Goal: Information Seeking & Learning: Learn about a topic

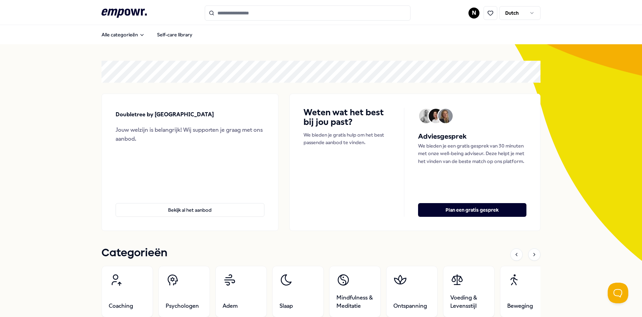
click at [465, 14] on div ".empowr-logo_svg__cls-1{fill:#03032f} N Dutch" at bounding box center [320, 12] width 439 height 15
click at [471, 14] on html ".empowr-logo_svg__cls-1{fill:#03032f} N Dutch Alle categorieën Self-care librar…" at bounding box center [321, 158] width 642 height 317
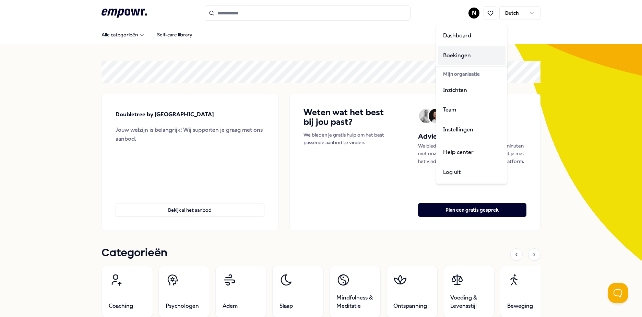
drag, startPoint x: 462, startPoint y: 59, endPoint x: 348, endPoint y: 42, distance: 115.3
click at [462, 59] on div "Boekingen" at bounding box center [471, 56] width 68 height 20
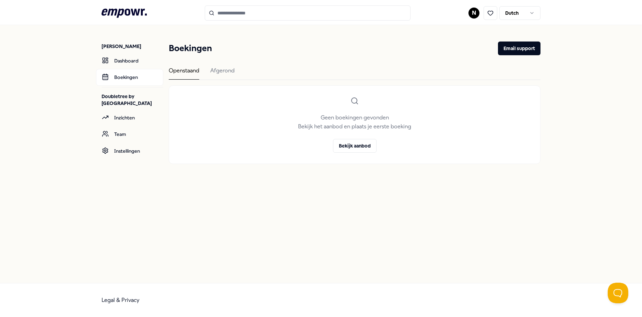
click at [219, 64] on div "Boekingen Email support Openstaand [PERSON_NAME] boekingen gevonden Bekijk het …" at bounding box center [355, 102] width 372 height 122
click at [219, 66] on div "Afgerond" at bounding box center [222, 72] width 24 height 13
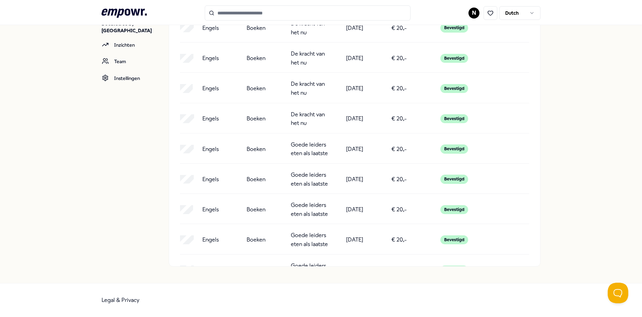
scroll to position [898, 0]
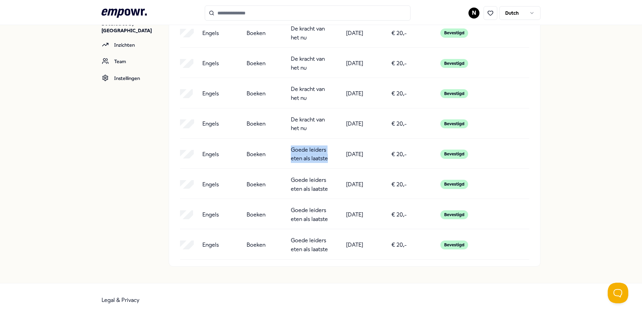
drag, startPoint x: 288, startPoint y: 148, endPoint x: 328, endPoint y: 161, distance: 41.6
click at [328, 161] on div "Engels Boeken Goede leiders eten als laatste [DATE] € 20,- Bevestigd" at bounding box center [354, 153] width 349 height 17
drag, startPoint x: 328, startPoint y: 161, endPoint x: 544, endPoint y: 155, distance: 216.7
click at [544, 155] on div "[PERSON_NAME] Dashboard Boekingen Doubletree by [GEOGRAPHIC_DATA] Inzichten Tea…" at bounding box center [321, 117] width 642 height 330
drag, startPoint x: 173, startPoint y: 145, endPoint x: 476, endPoint y: 157, distance: 303.2
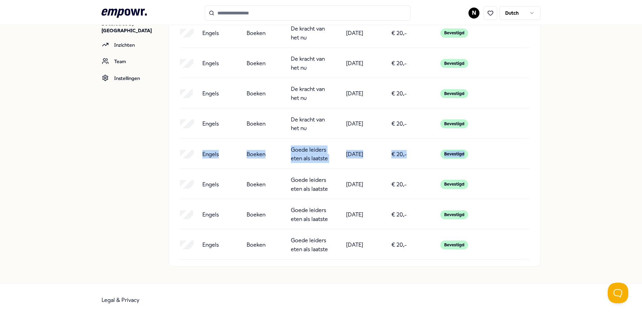
click at [476, 157] on div "# Product Categorie Partner Datum Prijs Status Engels Boeken De 5 frustraties v…" at bounding box center [354, 139] width 371 height 253
click at [304, 143] on div "# Product Categorie Partner Datum Prijs Status Engels Boeken De 5 frustraties v…" at bounding box center [354, 139] width 371 height 253
drag, startPoint x: 286, startPoint y: 150, endPoint x: 326, endPoint y: 159, distance: 40.7
click at [326, 159] on div "Engels Boeken Goede leiders eten als laatste [DATE] € 20,- Bevestigd" at bounding box center [354, 153] width 349 height 17
copy p "Goede leiders eten als laatste"
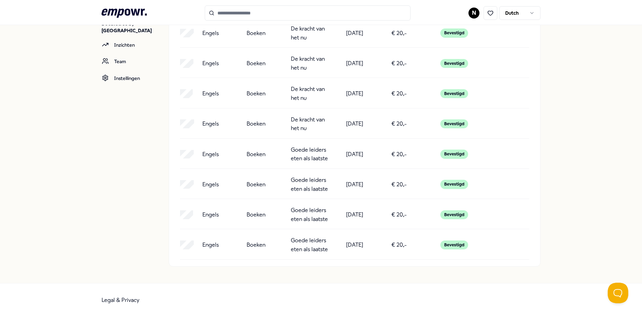
click at [304, 182] on p "Goede leiders eten als laatste" at bounding box center [310, 183] width 39 height 17
click at [302, 212] on p "Goede leiders eten als laatste" at bounding box center [310, 214] width 39 height 17
click at [302, 242] on p "Goede leiders eten als laatste" at bounding box center [310, 244] width 39 height 17
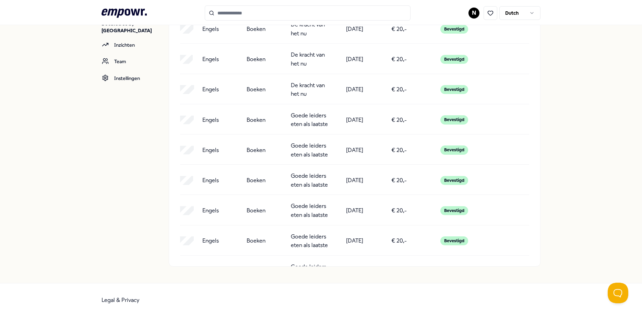
click at [304, 246] on p "Goede leiders eten als laatste" at bounding box center [310, 240] width 39 height 17
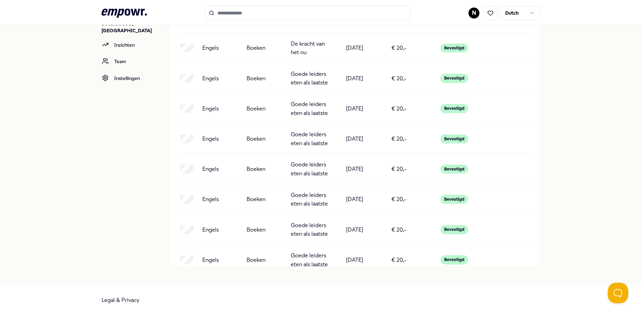
scroll to position [1000, 0]
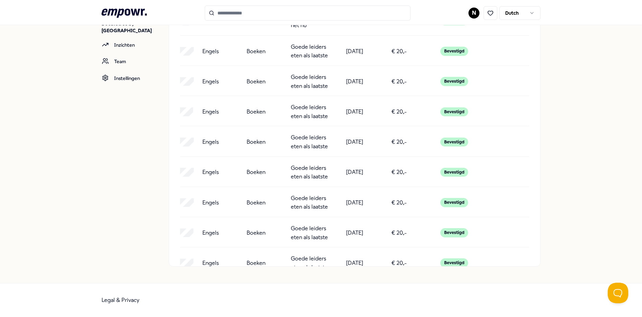
click at [299, 207] on p "Goede leiders eten als laatste" at bounding box center [310, 202] width 39 height 17
click at [299, 226] on p "Goede leiders eten als laatste" at bounding box center [310, 232] width 39 height 17
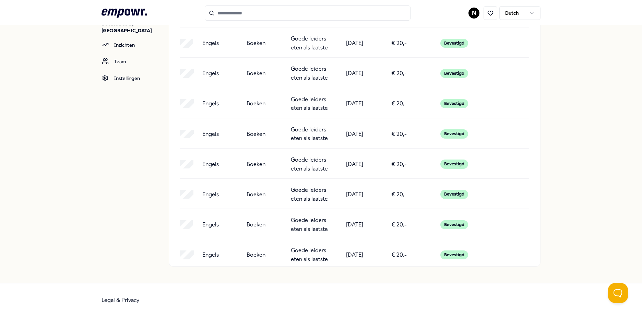
click at [300, 202] on p "Goede leiders eten als laatste" at bounding box center [310, 193] width 39 height 17
click at [300, 224] on p "Goede leiders eten als laatste" at bounding box center [310, 224] width 39 height 17
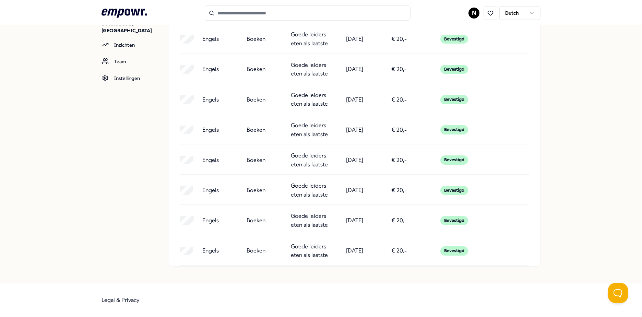
click at [300, 224] on p "Goede leiders eten als laatste" at bounding box center [310, 219] width 39 height 17
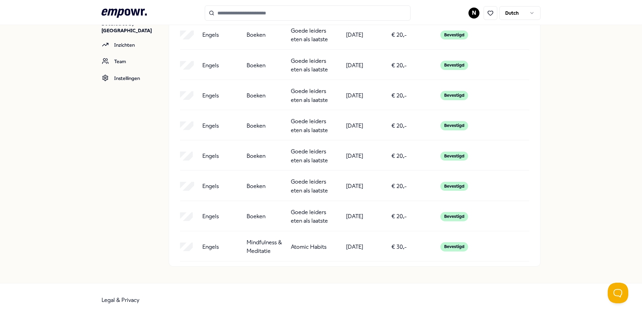
click at [299, 219] on p "Goede leiders eten als laatste" at bounding box center [310, 216] width 39 height 17
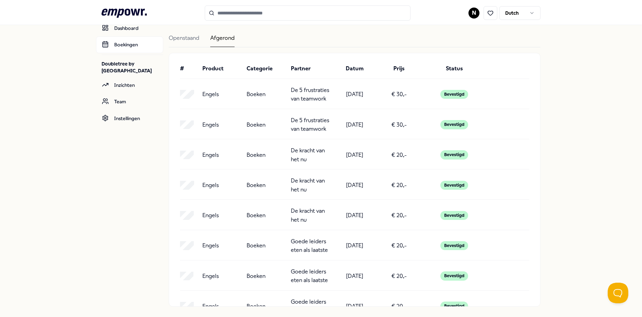
scroll to position [0, 0]
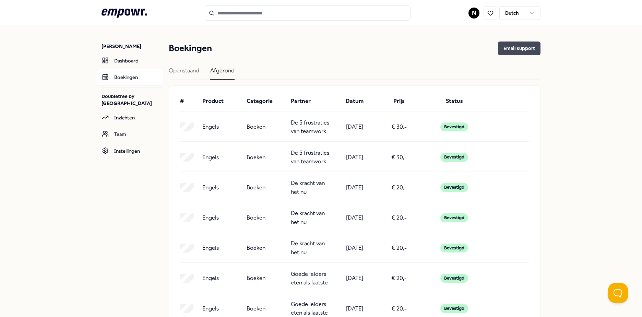
click at [507, 47] on button "Email support" at bounding box center [519, 48] width 42 height 14
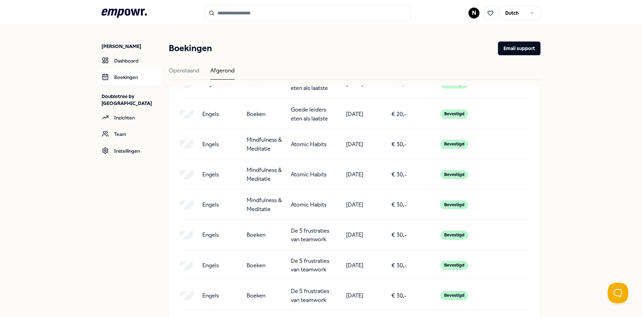
scroll to position [240, 0]
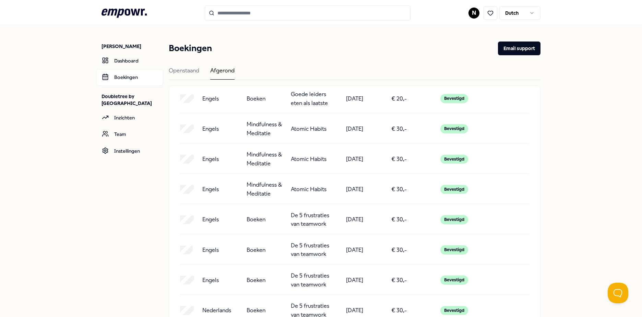
click at [306, 218] on p "De 5 frustraties van teamwork" at bounding box center [310, 219] width 39 height 17
click at [306, 249] on p "De 5 frustraties van teamwork" at bounding box center [310, 249] width 39 height 17
click at [309, 279] on p "De 5 frustraties van teamwork" at bounding box center [310, 279] width 39 height 17
click at [307, 299] on div "# Product Categorie Partner Datum Prijs Status Engels Boeken De 5 frustraties v…" at bounding box center [354, 212] width 371 height 253
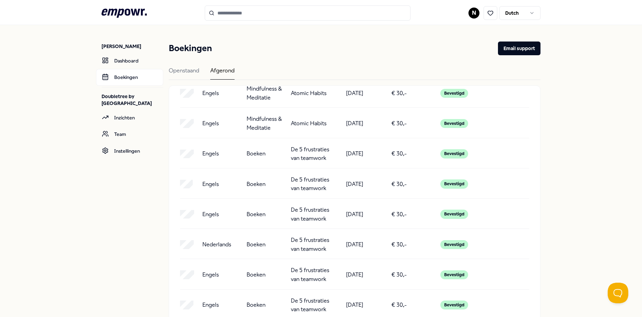
scroll to position [343, 0]
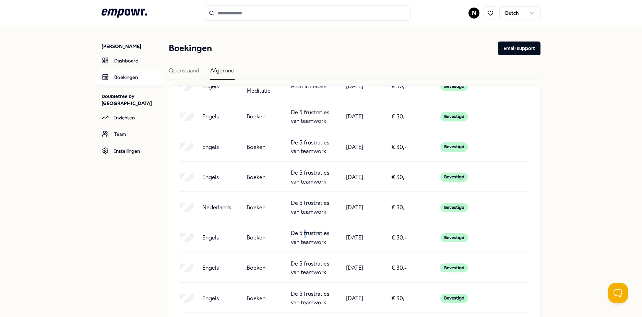
click at [302, 235] on p "De 5 frustraties van teamwork" at bounding box center [310, 237] width 39 height 17
drag, startPoint x: 302, startPoint y: 235, endPoint x: 308, endPoint y: 290, distance: 54.8
click at [308, 268] on p "De 5 frustraties van teamwork" at bounding box center [310, 267] width 39 height 17
click at [308, 290] on p "De 5 frustraties van teamwork" at bounding box center [310, 297] width 39 height 17
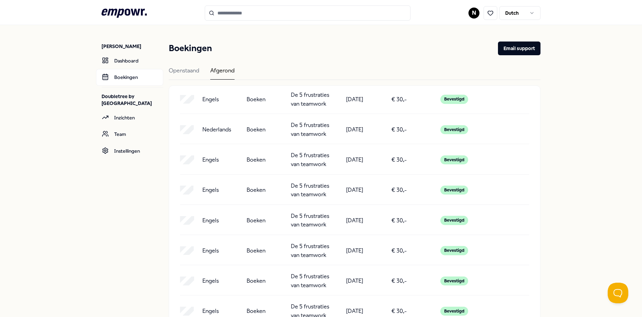
scroll to position [446, 0]
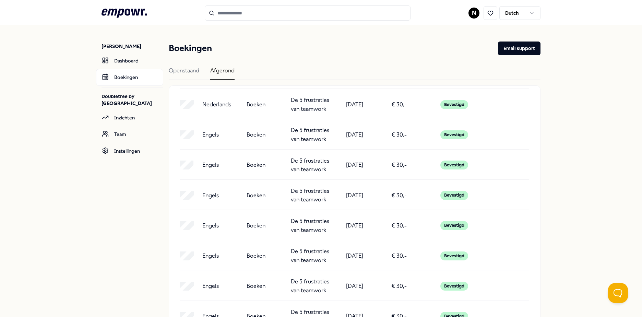
click at [299, 226] on p "De 5 frustraties van teamwork" at bounding box center [310, 225] width 39 height 17
click at [304, 257] on p "De 5 frustraties van teamwork" at bounding box center [310, 255] width 39 height 17
click at [304, 278] on p "De 5 frustraties van teamwork" at bounding box center [310, 285] width 39 height 17
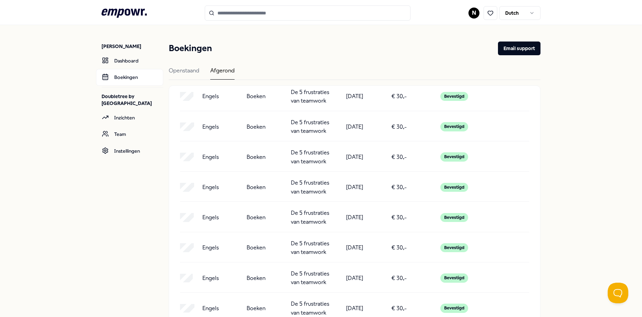
scroll to position [548, 0]
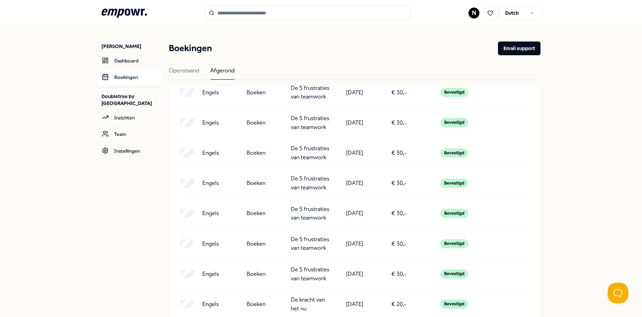
click at [308, 212] on p "De 5 frustraties van teamwork" at bounding box center [310, 213] width 39 height 17
click at [311, 242] on p "De 5 frustraties van teamwork" at bounding box center [310, 243] width 39 height 17
click at [309, 268] on p "De 5 frustraties van teamwork" at bounding box center [310, 273] width 39 height 17
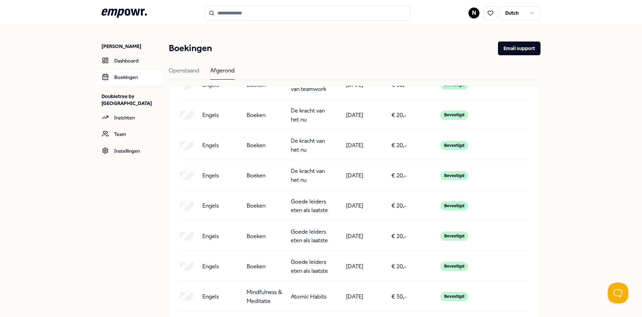
scroll to position [0, 0]
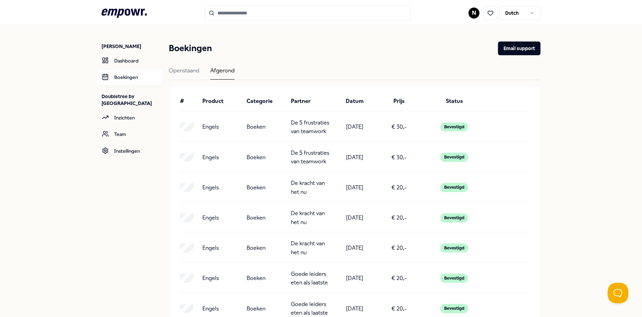
click at [303, 186] on p "De kracht van het nu" at bounding box center [310, 187] width 39 height 17
click at [303, 218] on p "De kracht van het nu" at bounding box center [310, 217] width 39 height 17
click at [303, 251] on p "De kracht van het nu" at bounding box center [310, 247] width 39 height 17
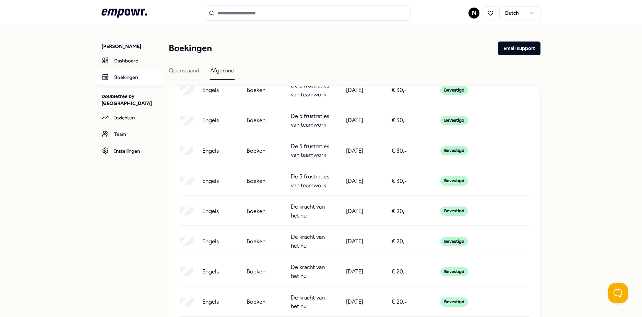
scroll to position [651, 0]
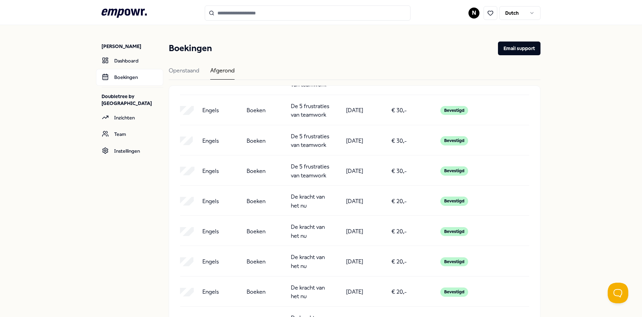
click at [305, 197] on p "De kracht van het nu" at bounding box center [310, 200] width 39 height 17
click at [303, 228] on p "De kracht van het nu" at bounding box center [310, 230] width 39 height 17
drag, startPoint x: 299, startPoint y: 258, endPoint x: 299, endPoint y: 271, distance: 13.4
click at [299, 258] on p "De kracht van het nu" at bounding box center [310, 261] width 39 height 17
click at [301, 285] on p "De kracht van het nu" at bounding box center [310, 291] width 39 height 17
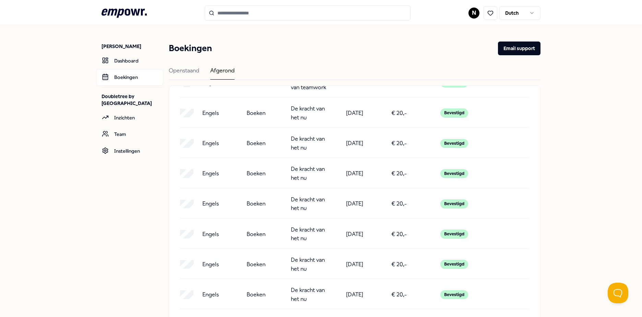
scroll to position [754, 0]
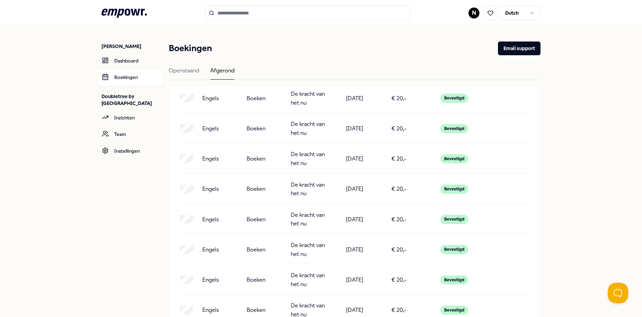
click at [304, 223] on p "De kracht van het nu" at bounding box center [310, 218] width 39 height 17
click at [302, 246] on p "De kracht van het nu" at bounding box center [310, 249] width 39 height 17
click at [304, 277] on p "De kracht van het nu" at bounding box center [310, 279] width 39 height 17
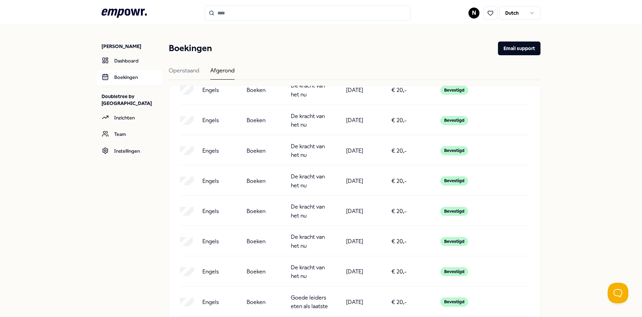
click at [302, 247] on p "De kracht van het nu" at bounding box center [310, 240] width 39 height 17
click at [302, 265] on p "De kracht van het nu" at bounding box center [310, 271] width 39 height 17
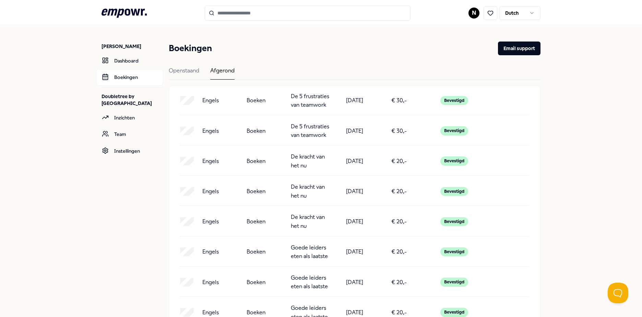
scroll to position [0, 0]
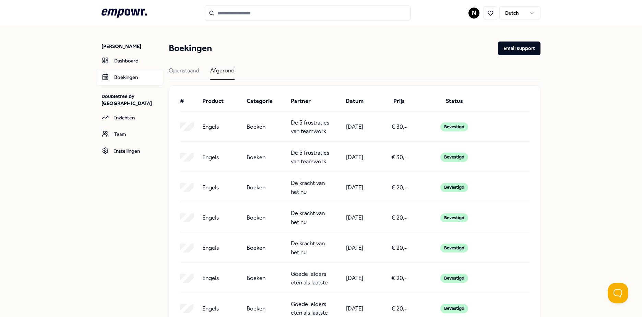
click at [580, 159] on div "[PERSON_NAME] Dashboard Boekingen Doubletree by [GEOGRAPHIC_DATA] Inzichten Tea…" at bounding box center [321, 190] width 642 height 330
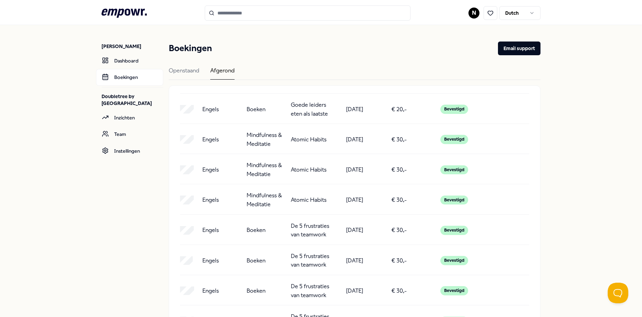
scroll to position [240, 0]
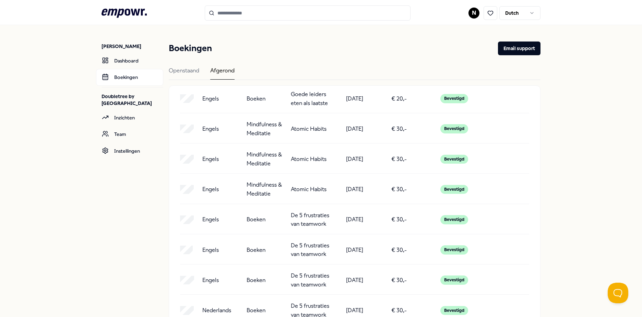
click at [312, 136] on div "Atomic Habits" at bounding box center [310, 128] width 39 height 17
click at [307, 154] on div "Atomic Habits" at bounding box center [310, 158] width 39 height 17
click at [311, 191] on p "Atomic Habits" at bounding box center [309, 189] width 36 height 9
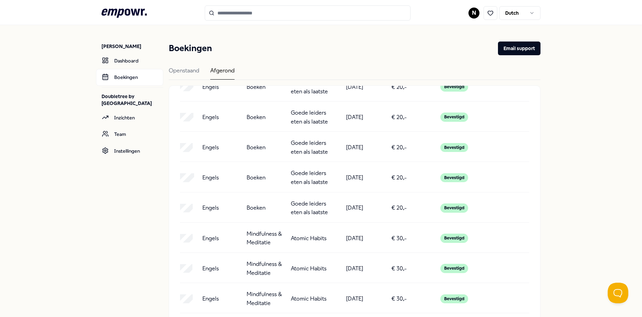
scroll to position [1234, 0]
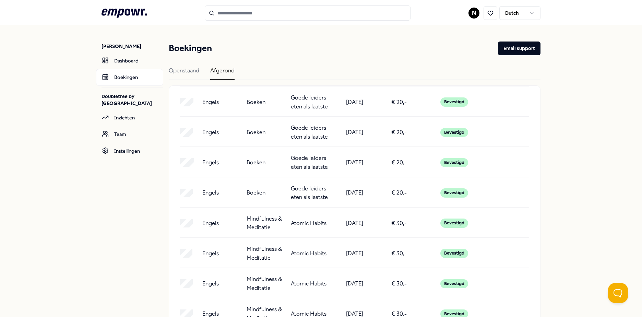
click at [317, 233] on div "Engels Mindfulness & Meditatie Atomic Habits [DATE] € 30,- Bevestigd" at bounding box center [354, 225] width 349 height 25
click at [312, 253] on p "Atomic Habits" at bounding box center [309, 253] width 36 height 9
click at [308, 277] on div "Atomic Habits" at bounding box center [310, 283] width 39 height 17
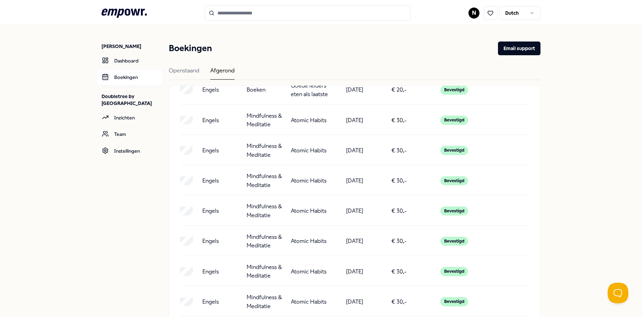
scroll to position [1405, 0]
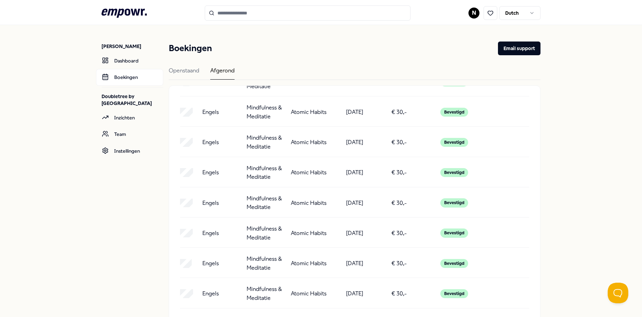
click at [310, 142] on p "Atomic Habits" at bounding box center [309, 142] width 36 height 9
click at [310, 171] on p "Atomic Habits" at bounding box center [309, 172] width 36 height 9
click at [308, 198] on p "Atomic Habits" at bounding box center [309, 202] width 36 height 9
click at [306, 232] on p "Atomic Habits" at bounding box center [309, 233] width 36 height 9
click at [306, 265] on p "Atomic Habits" at bounding box center [309, 263] width 36 height 9
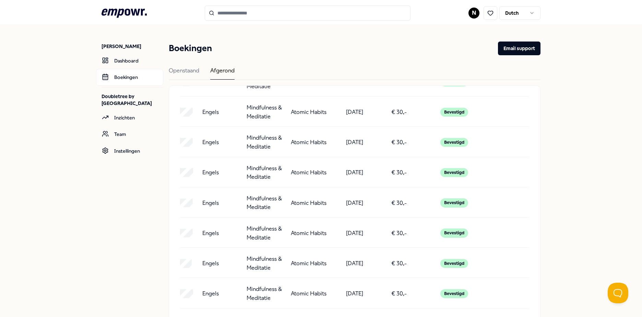
click at [309, 300] on div "Atomic Habits" at bounding box center [310, 292] width 39 height 17
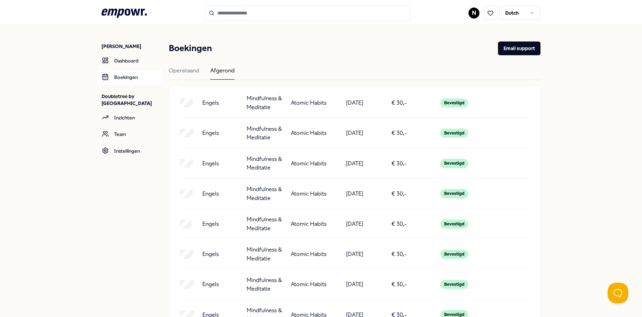
scroll to position [1446, 0]
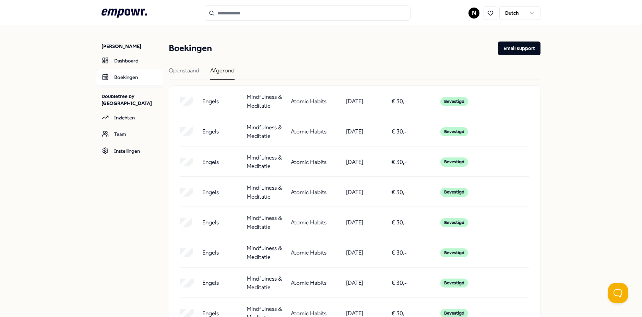
click at [321, 279] on p "Atomic Habits" at bounding box center [309, 282] width 36 height 9
click at [306, 306] on div "Atomic Habits" at bounding box center [310, 312] width 39 height 17
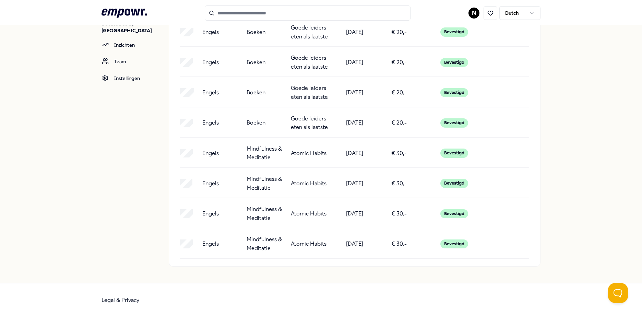
scroll to position [1206, 0]
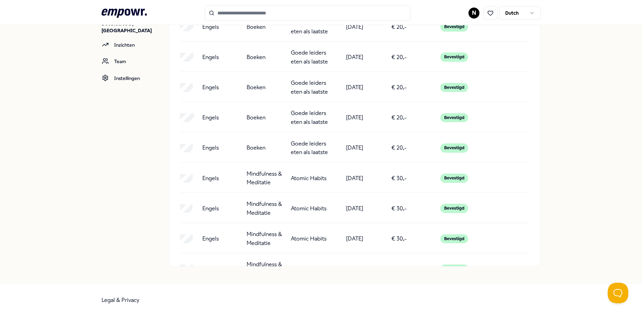
click at [308, 147] on p "Goede leiders eten als laatste" at bounding box center [310, 147] width 39 height 17
drag, startPoint x: 308, startPoint y: 147, endPoint x: 302, endPoint y: 120, distance: 27.4
click at [302, 120] on p "Goede leiders eten als laatste" at bounding box center [310, 117] width 39 height 17
click at [299, 89] on p "Goede leiders eten als laatste" at bounding box center [310, 86] width 39 height 17
click at [299, 71] on div "Engels Boeken Goede leiders eten als laatste [DATE] € 20,- Bevestigd" at bounding box center [354, 59] width 349 height 25
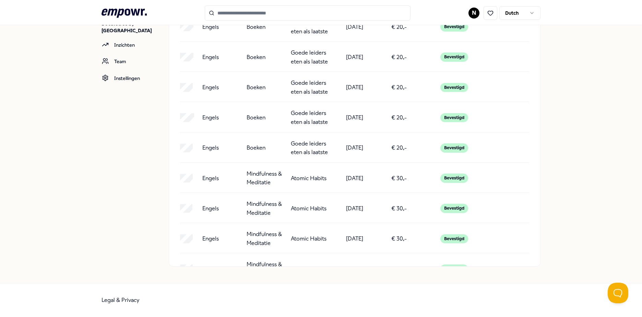
click at [300, 64] on p "Goede leiders eten als laatste" at bounding box center [310, 56] width 39 height 17
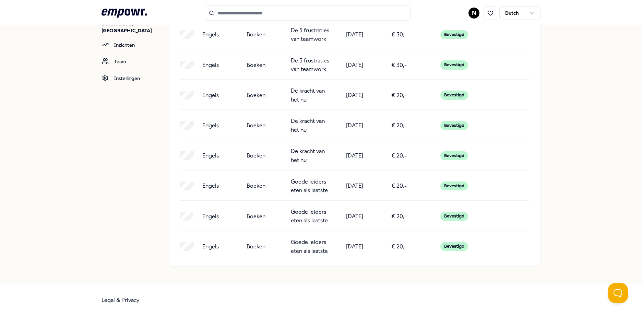
scroll to position [0, 0]
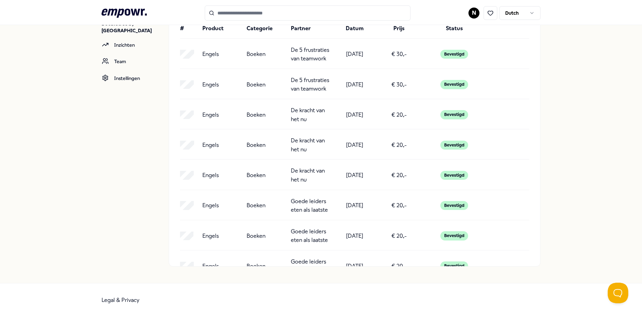
click at [555, 165] on div "[PERSON_NAME] Dashboard Boekingen Doubletree by [GEOGRAPHIC_DATA] Inzichten Tea…" at bounding box center [321, 117] width 642 height 330
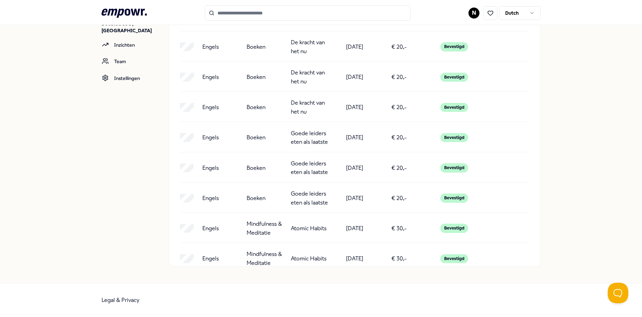
scroll to position [69, 0]
click at [309, 142] on p "Goede leiders eten als laatste" at bounding box center [310, 136] width 39 height 17
click at [312, 160] on p "Goede leiders eten als laatste" at bounding box center [310, 166] width 39 height 17
click at [312, 192] on p "Goede leiders eten als laatste" at bounding box center [310, 197] width 39 height 17
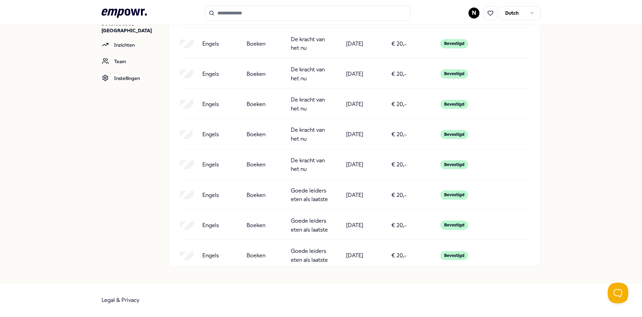
scroll to position [891, 0]
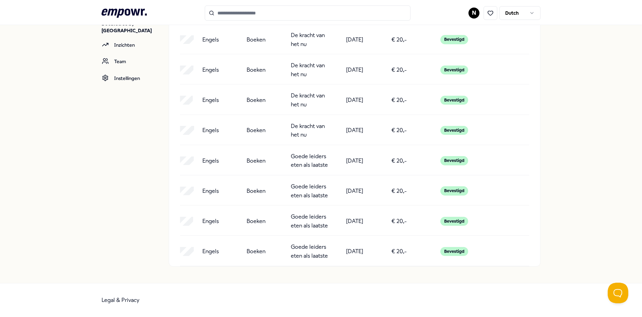
click at [307, 160] on p "Goede leiders eten als laatste" at bounding box center [310, 160] width 39 height 17
click at [303, 188] on p "Goede leiders eten als laatste" at bounding box center [310, 190] width 39 height 17
click at [302, 225] on p "Goede leiders eten als laatste" at bounding box center [310, 220] width 39 height 17
click at [297, 261] on div "Engels Boeken Goede leiders eten als laatste [DATE] € 20,- Bevestigd" at bounding box center [354, 253] width 349 height 25
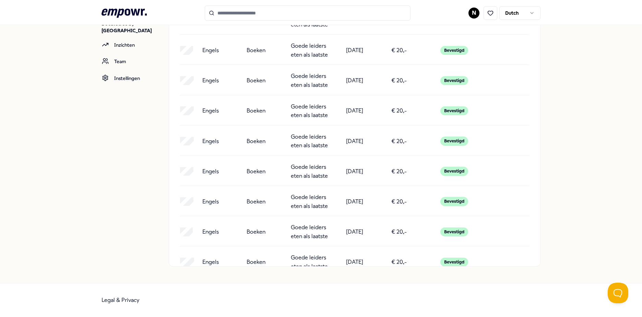
scroll to position [1062, 0]
click at [303, 110] on p "Goede leiders eten als laatste" at bounding box center [310, 109] width 39 height 17
click at [304, 135] on p "Goede leiders eten als laatste" at bounding box center [310, 140] width 39 height 17
click at [303, 165] on p "Goede leiders eten als laatste" at bounding box center [310, 170] width 39 height 17
click at [304, 195] on p "Goede leiders eten als laatste" at bounding box center [310, 200] width 39 height 17
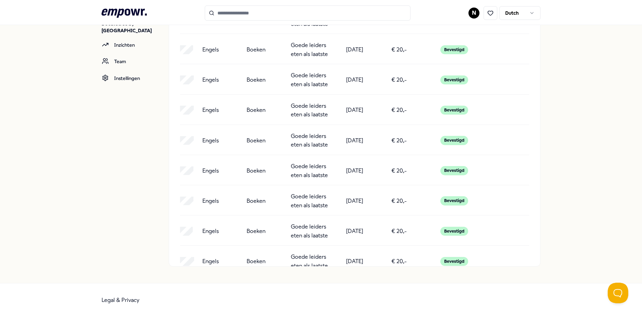
click at [302, 223] on p "Goede leiders eten als laatste" at bounding box center [310, 230] width 39 height 17
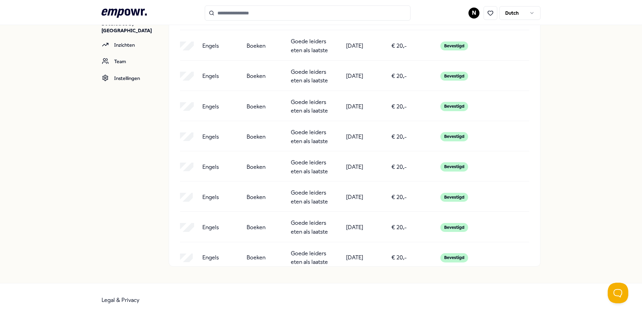
scroll to position [1131, 0]
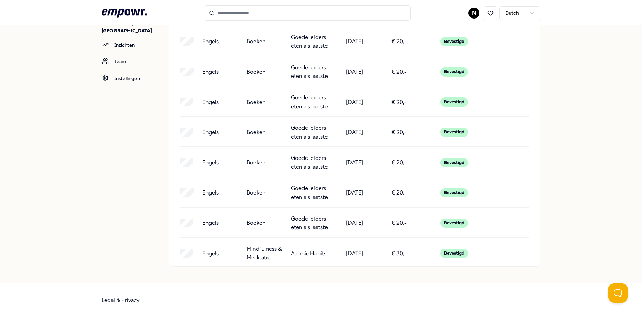
click at [302, 195] on p "Goede leiders eten als laatste" at bounding box center [310, 192] width 39 height 17
click at [312, 223] on p "Goede leiders eten als laatste" at bounding box center [310, 222] width 39 height 17
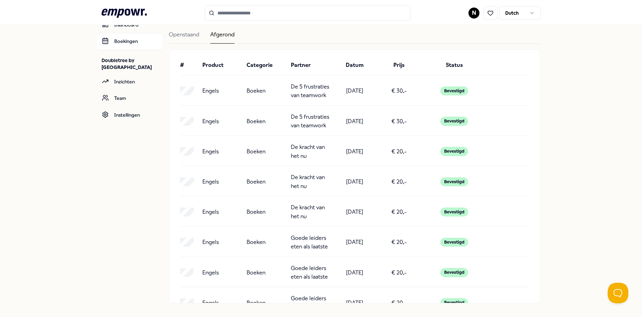
scroll to position [0, 0]
